Goal: Task Accomplishment & Management: Manage account settings

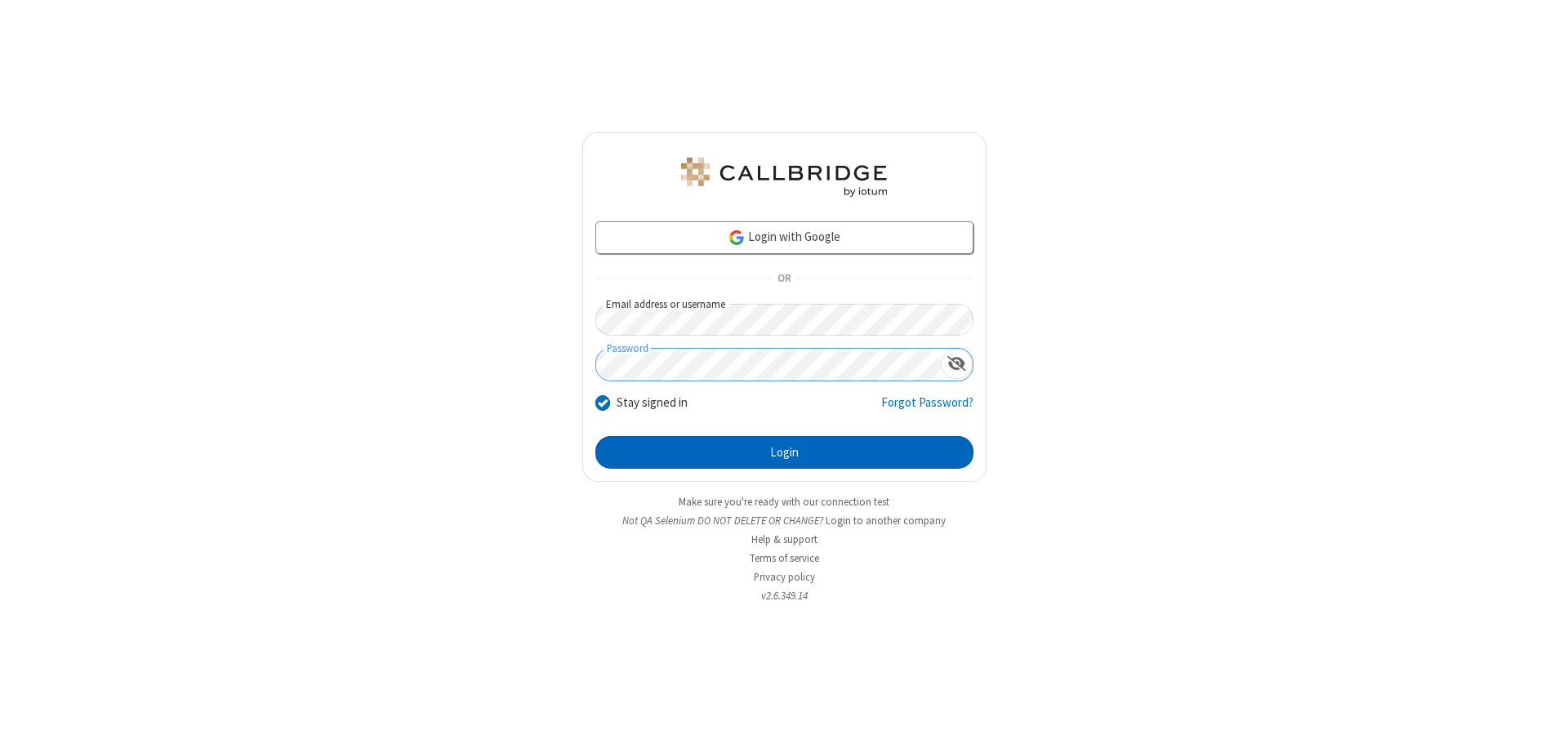
click at [784, 452] on button "Login" at bounding box center [784, 452] width 378 height 33
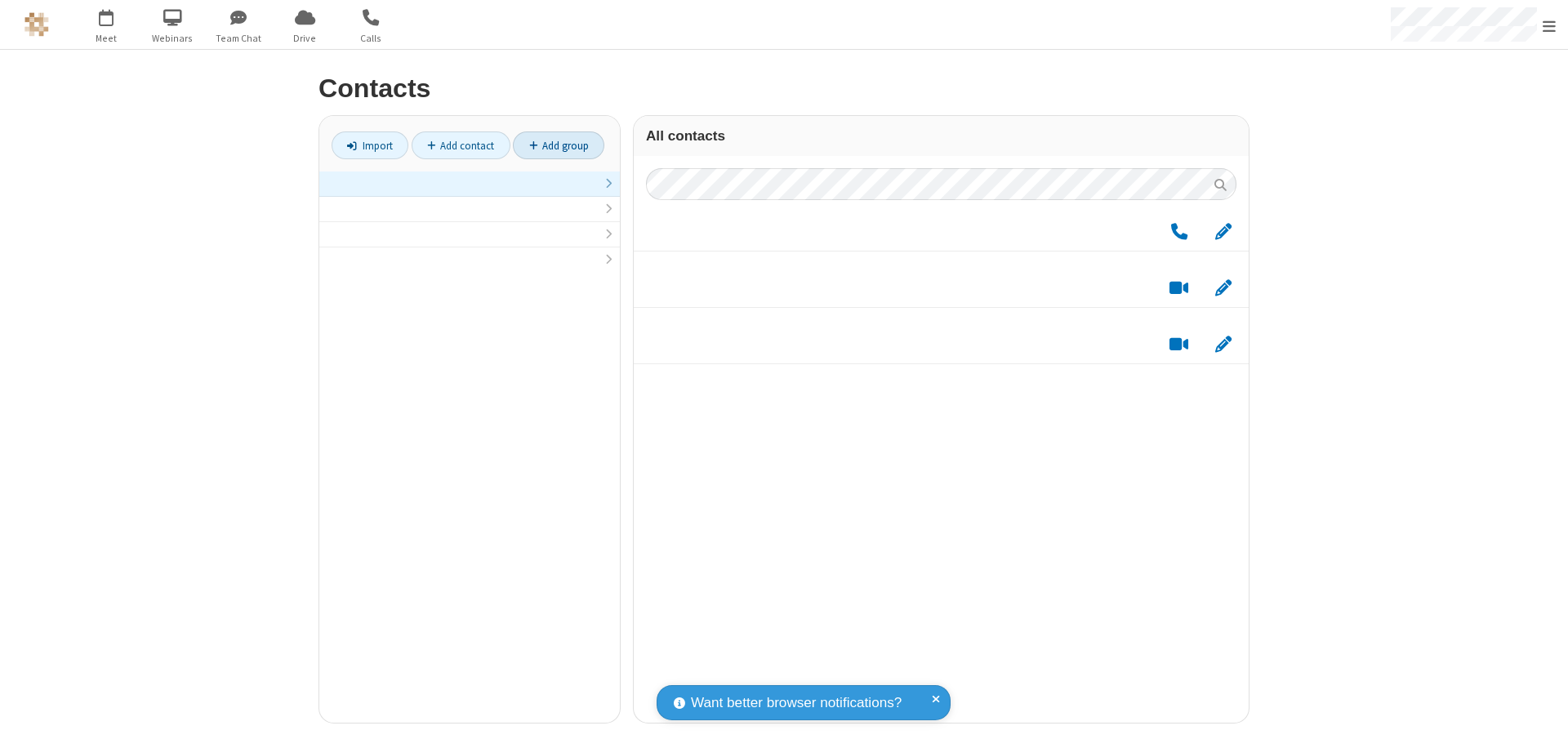
click at [559, 145] on link "Add group" at bounding box center [559, 145] width 92 height 28
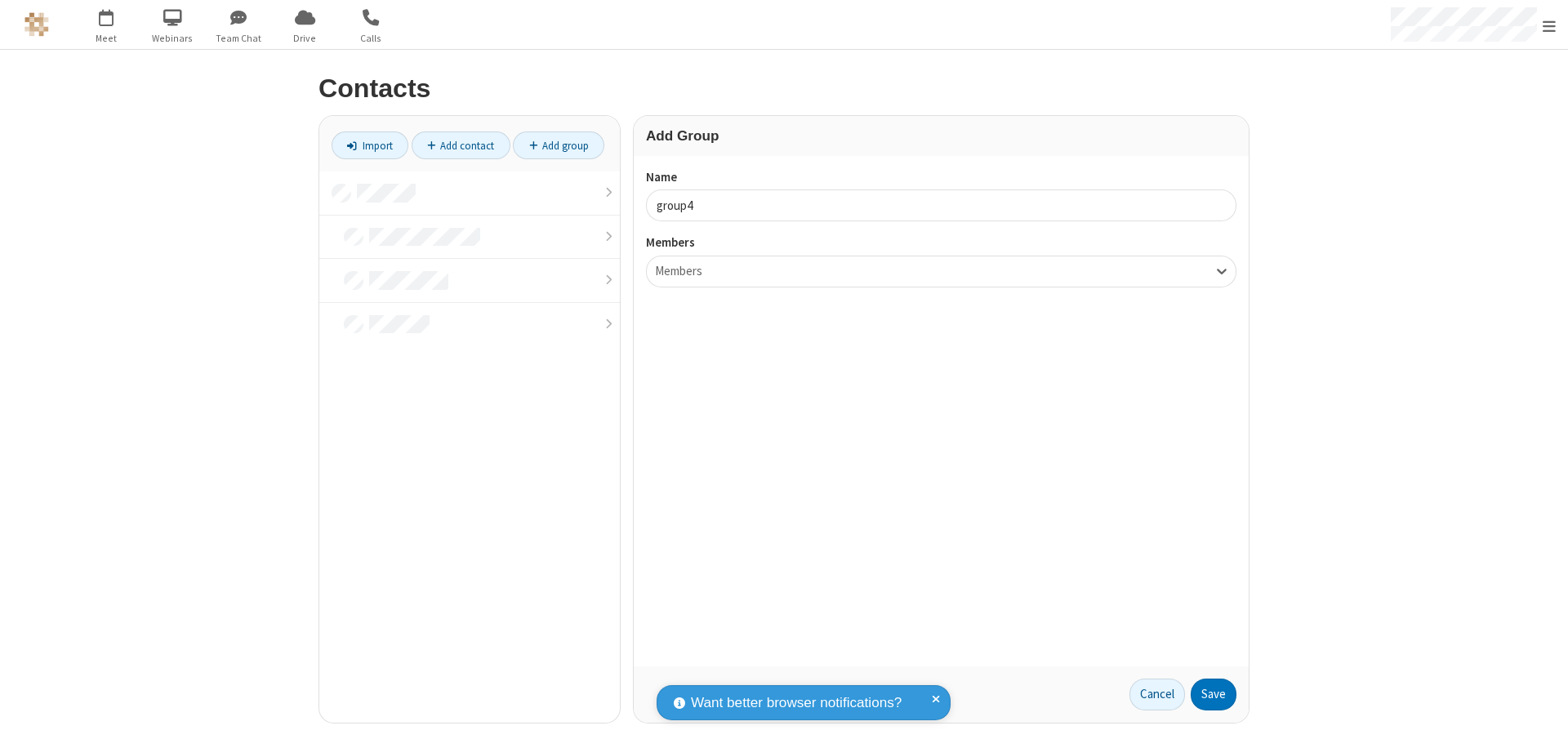
type input "group4"
type input "name20"
click at [1213, 694] on button "Save" at bounding box center [1213, 695] width 46 height 33
click at [460, 145] on link "Add contact" at bounding box center [461, 145] width 99 height 28
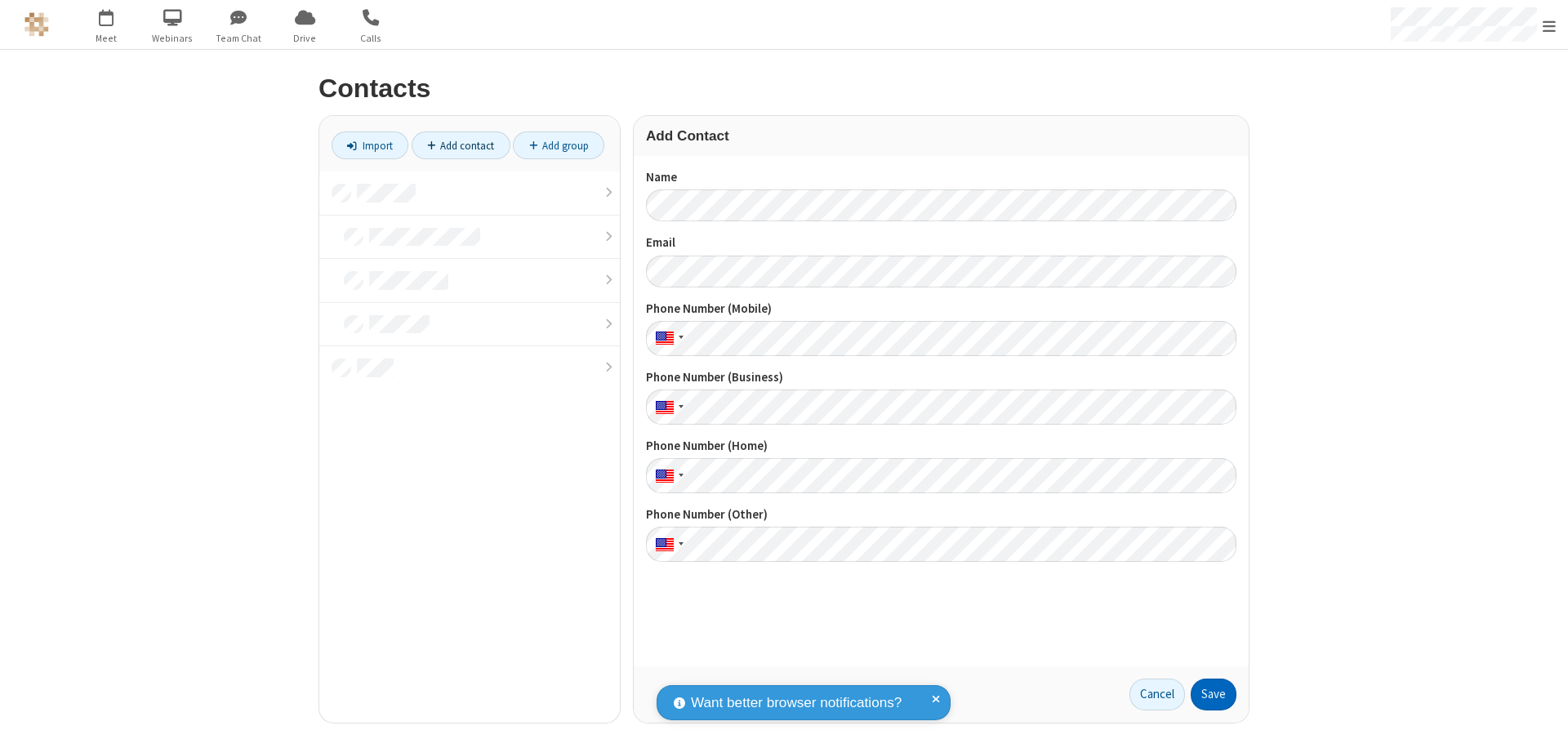
click at [1213, 694] on button "Save" at bounding box center [1213, 695] width 46 height 33
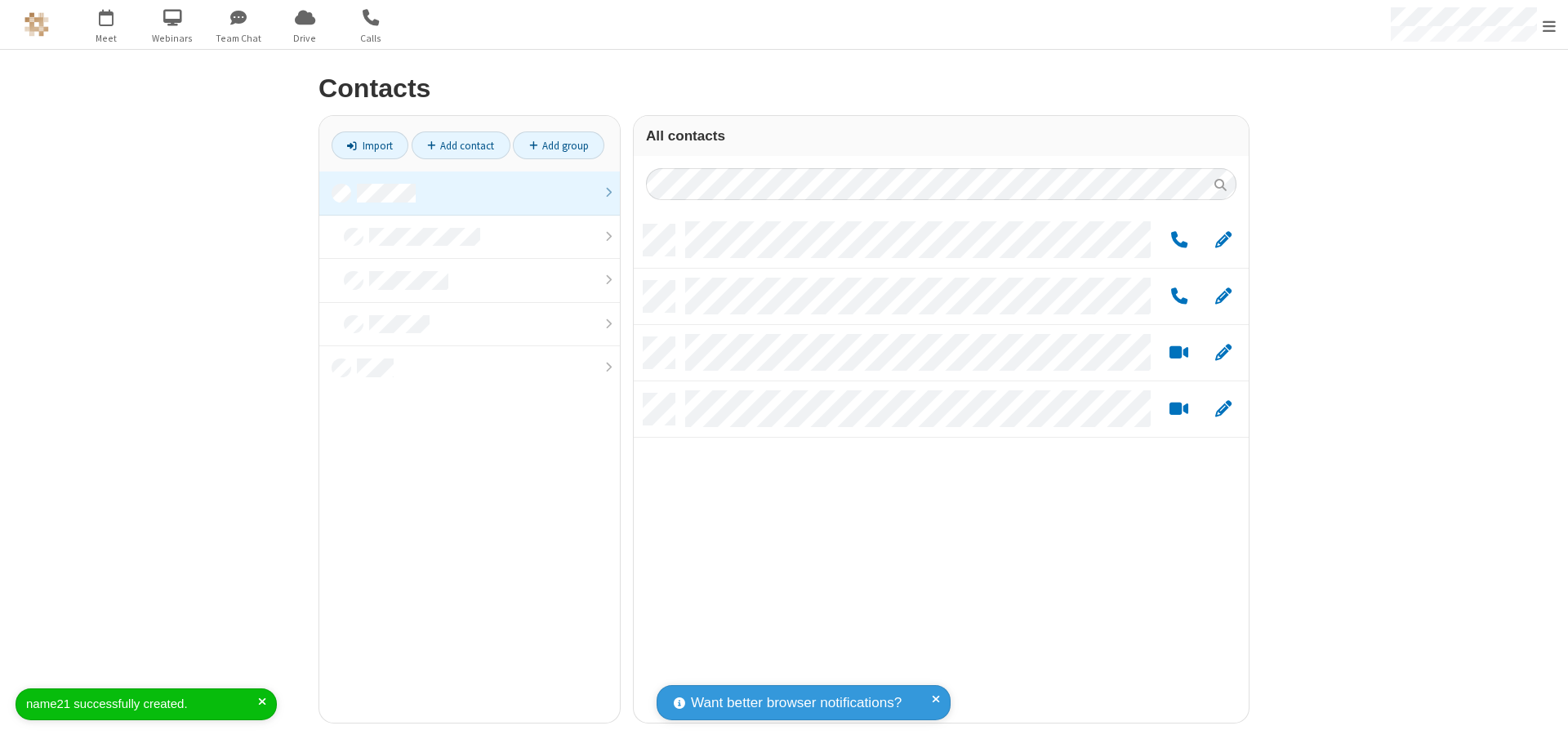
scroll to position [498, 603]
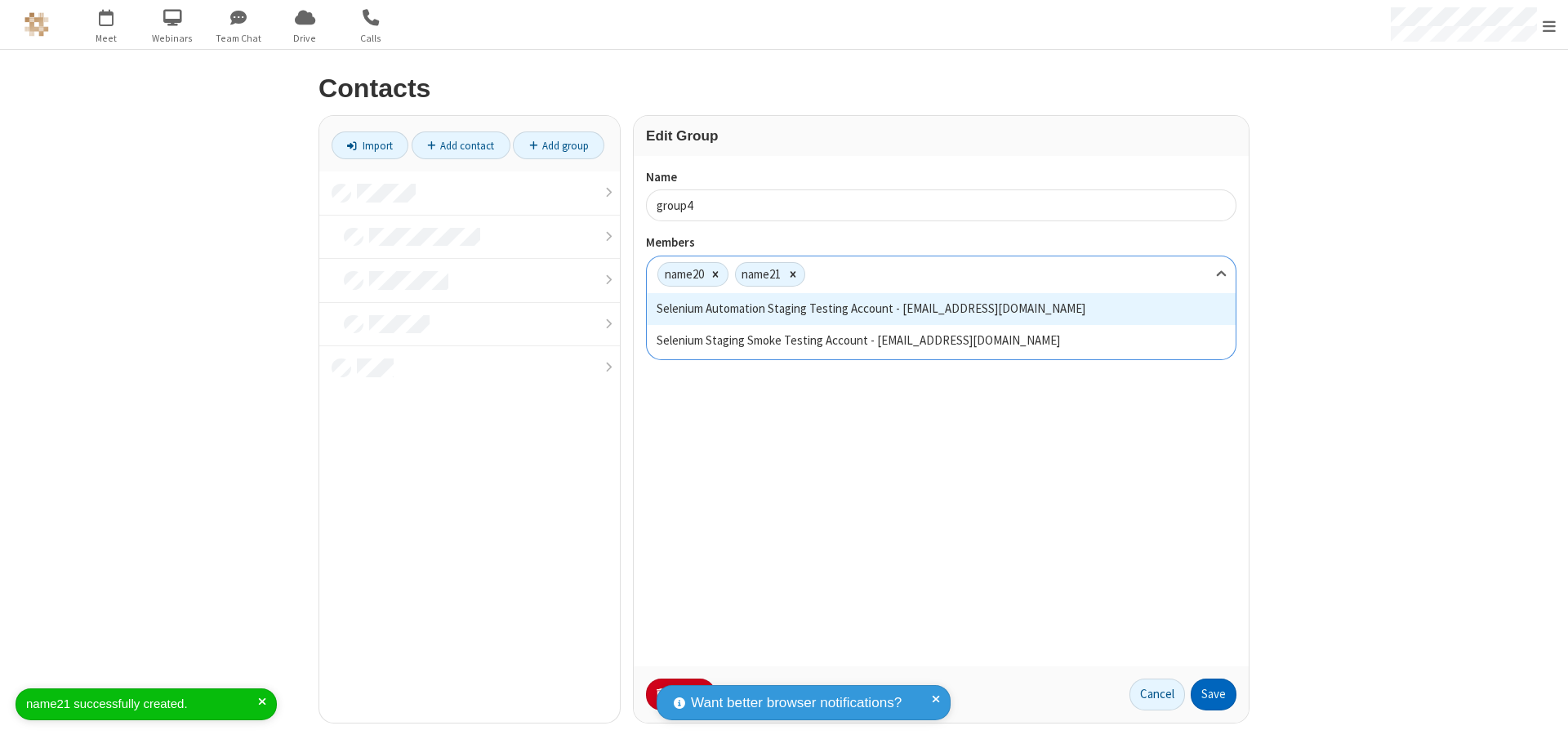
click at [1213, 694] on button "Save" at bounding box center [1213, 695] width 46 height 33
